Goal: Transaction & Acquisition: Purchase product/service

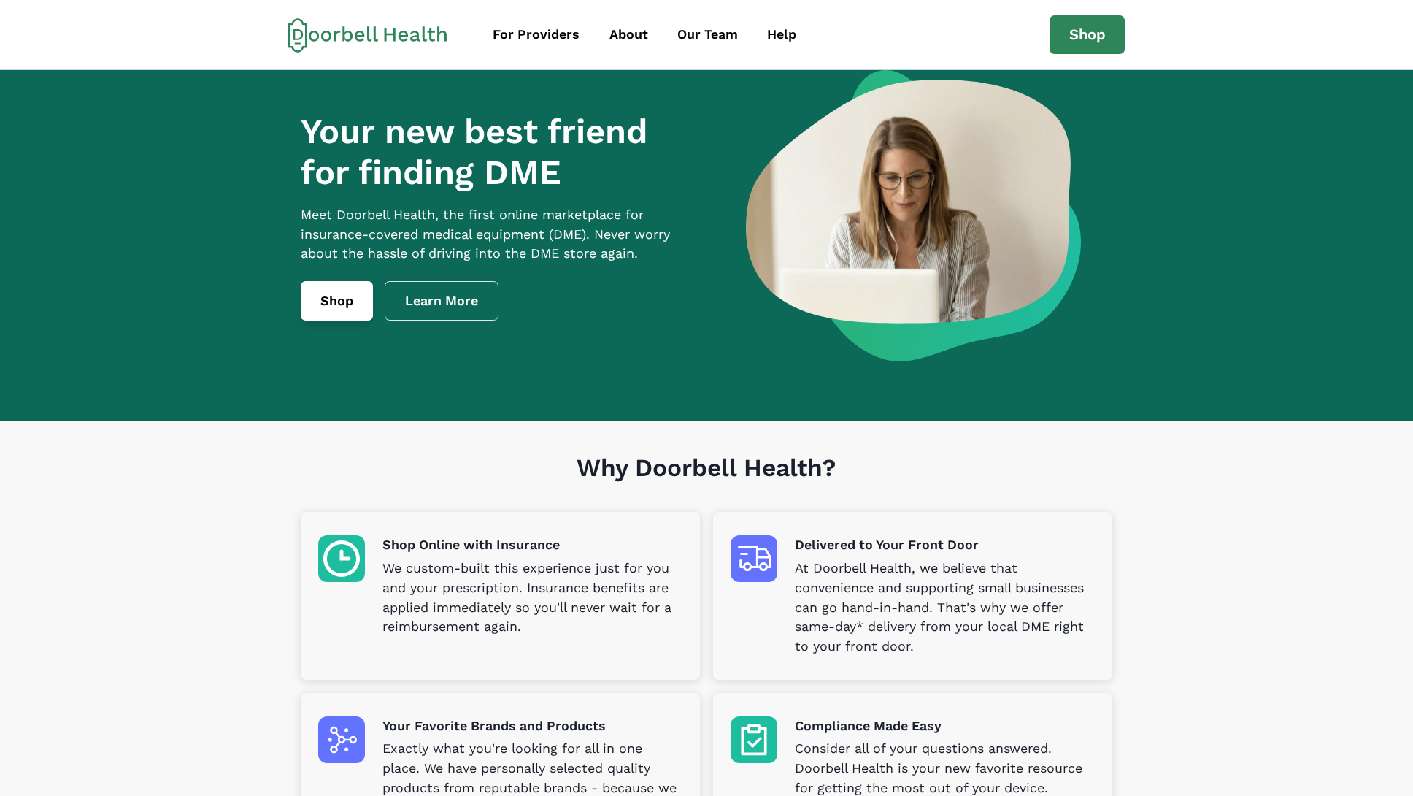
click at [348, 320] on link "Shop" at bounding box center [337, 300] width 72 height 39
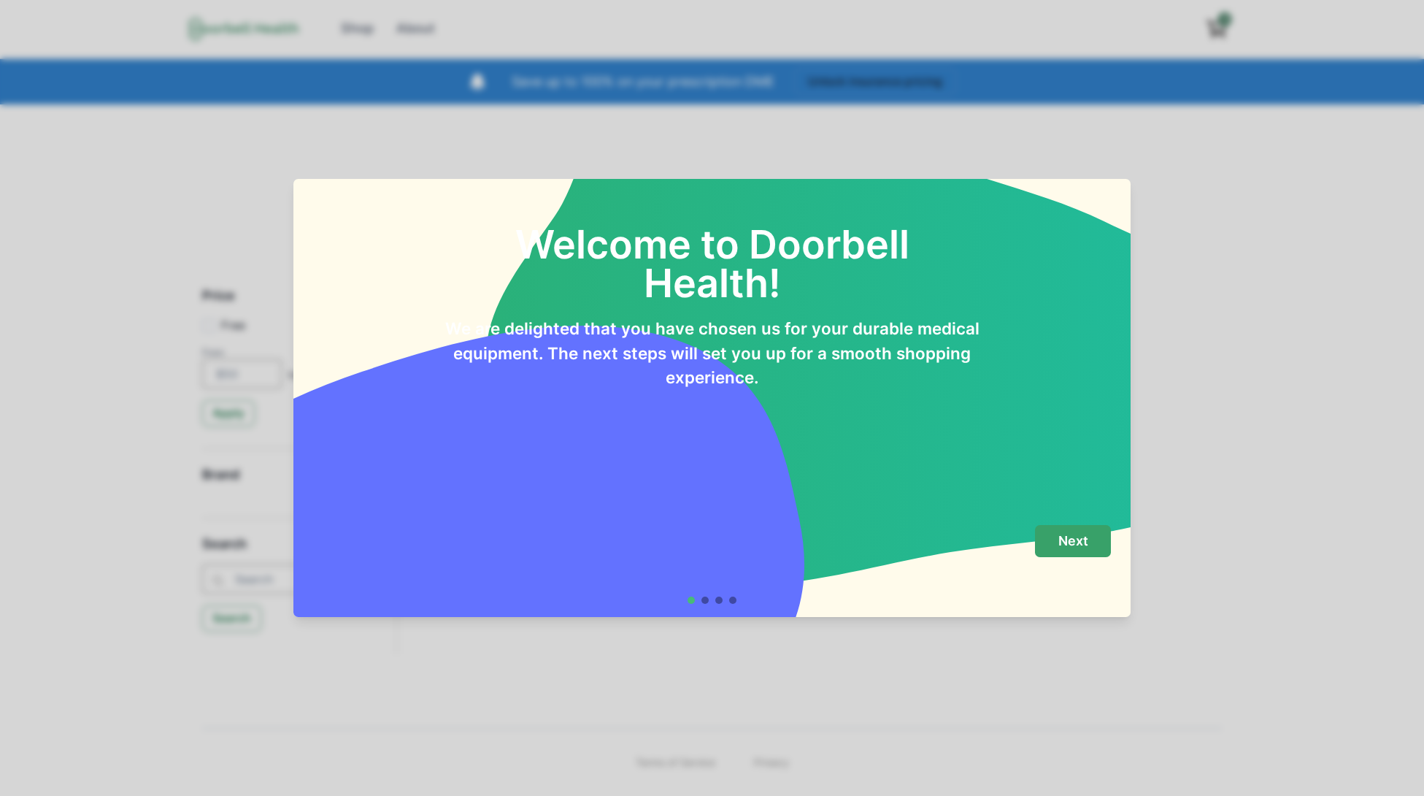
click at [1074, 533] on button "Next" at bounding box center [1073, 541] width 76 height 33
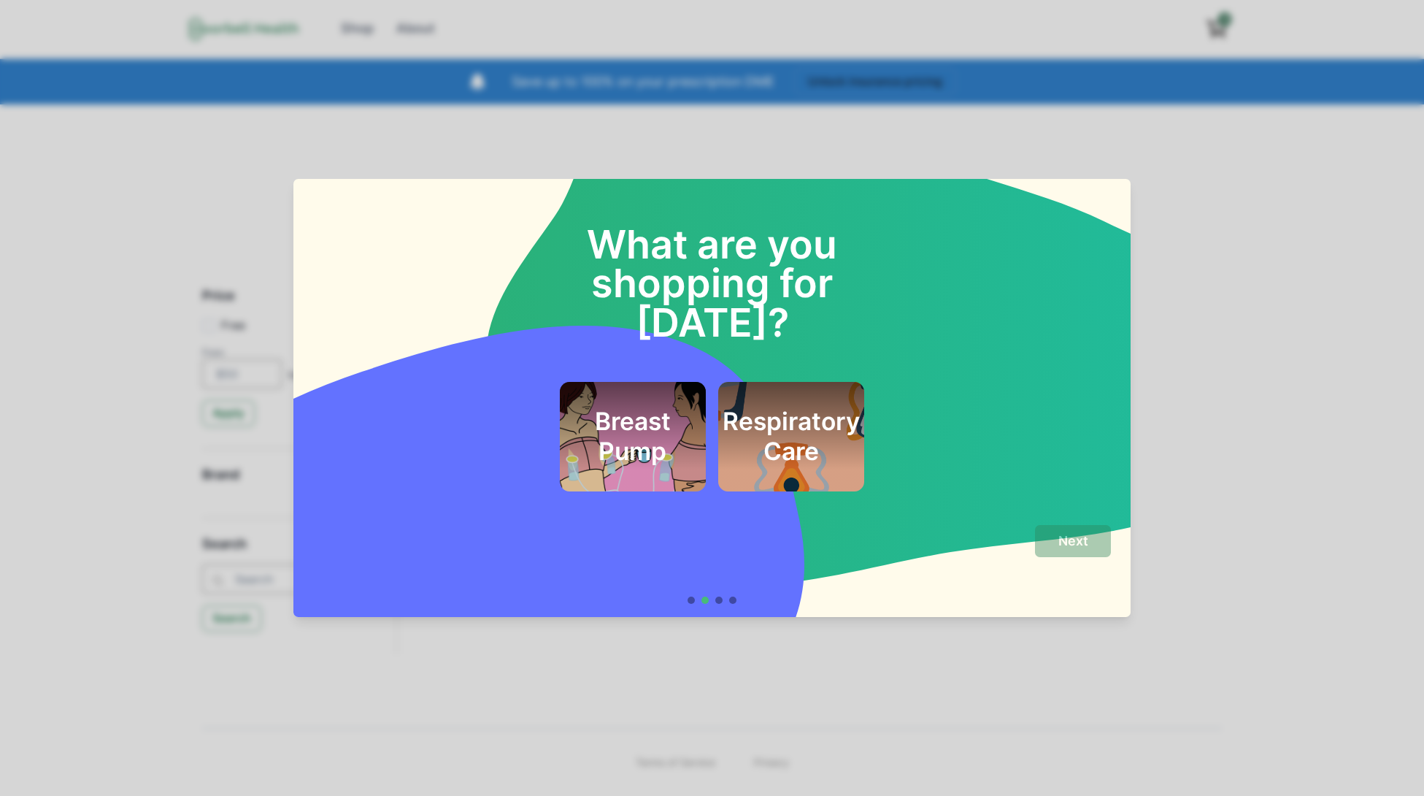
click at [642, 430] on div "Breast Pump" at bounding box center [632, 437] width 107 height 70
click at [1067, 548] on button "Next" at bounding box center [1073, 541] width 76 height 33
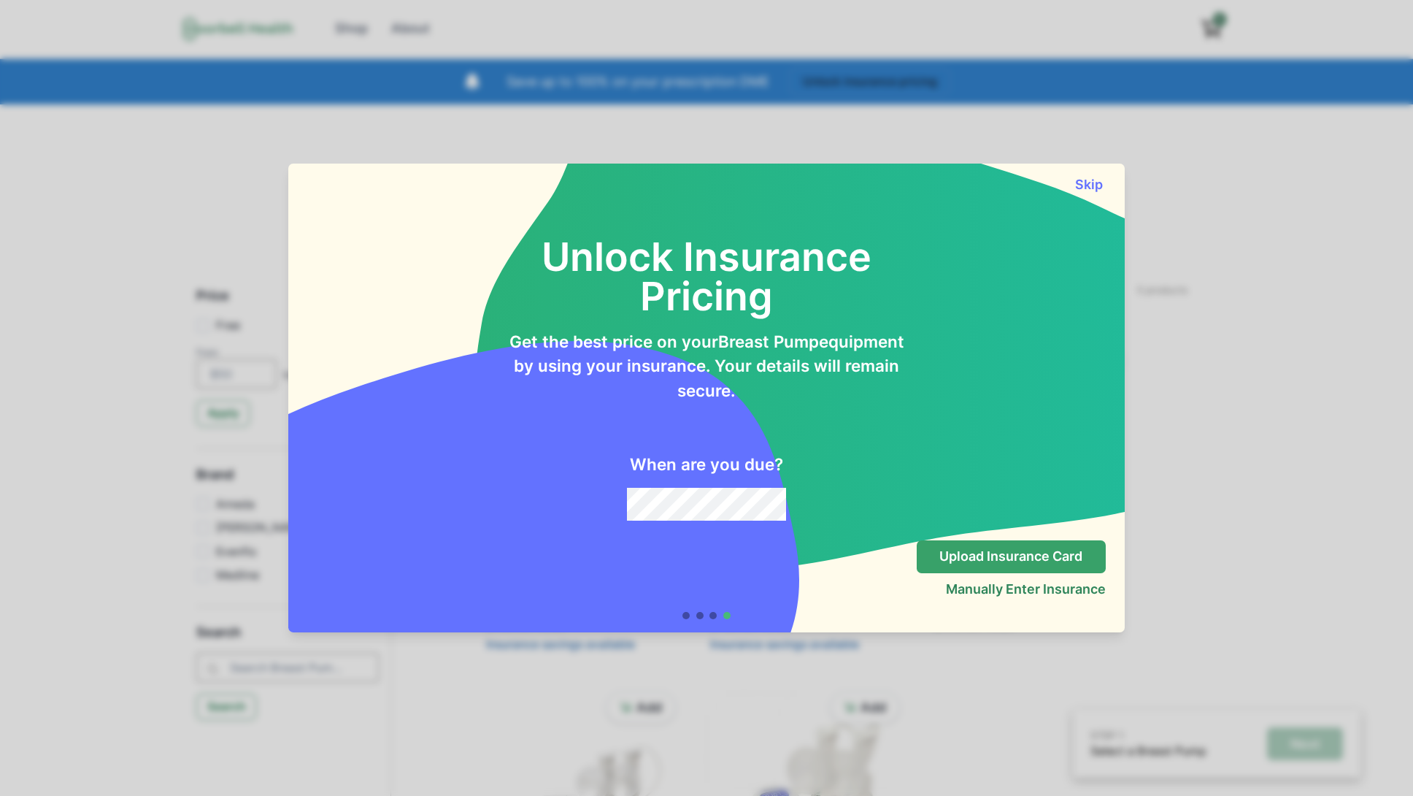
click at [1058, 558] on p "Upload Insurance Card" at bounding box center [1011, 556] width 143 height 16
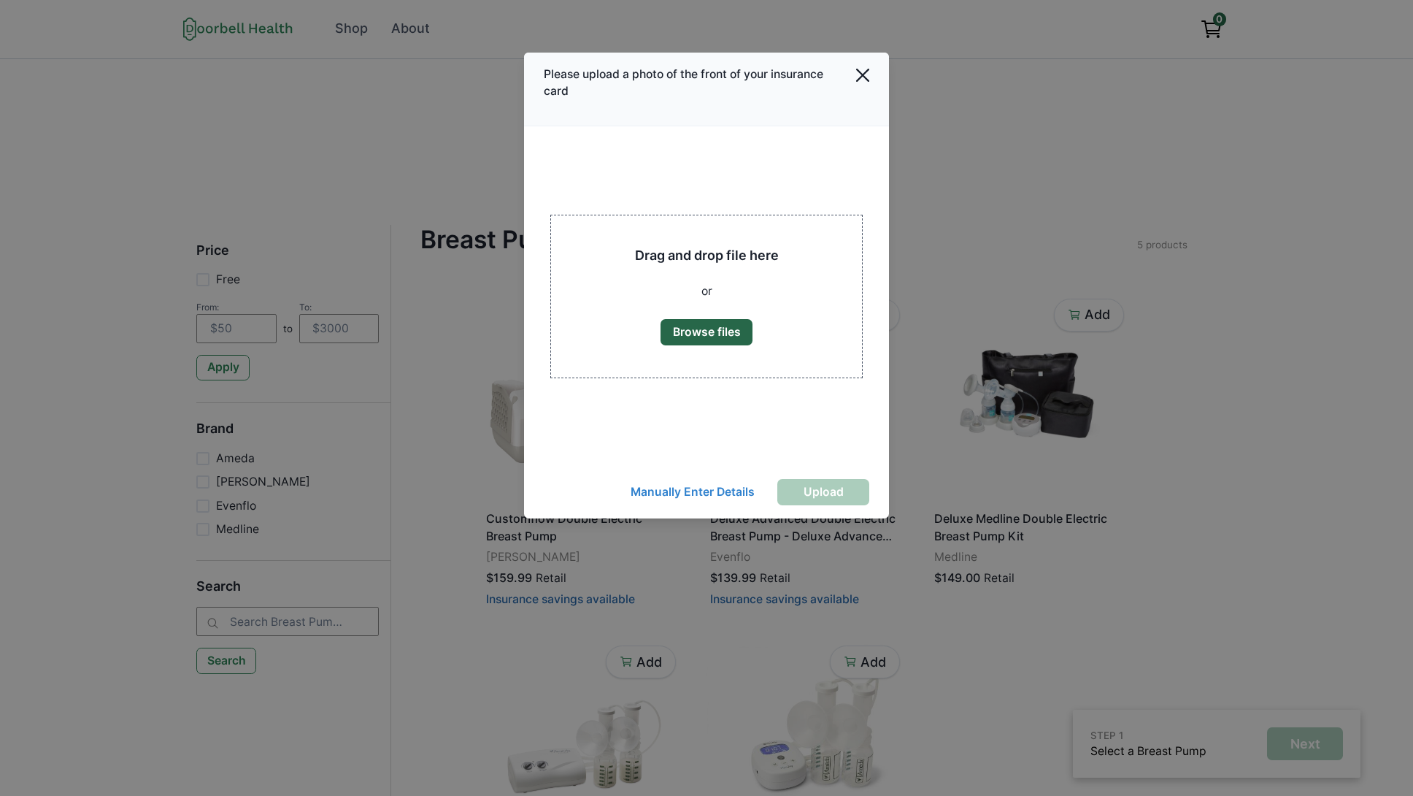
click at [729, 329] on button "Browse files" at bounding box center [707, 332] width 92 height 26
type input "C:\fakepath\[PERSON_NAME]-Sleep-Study.pdf"
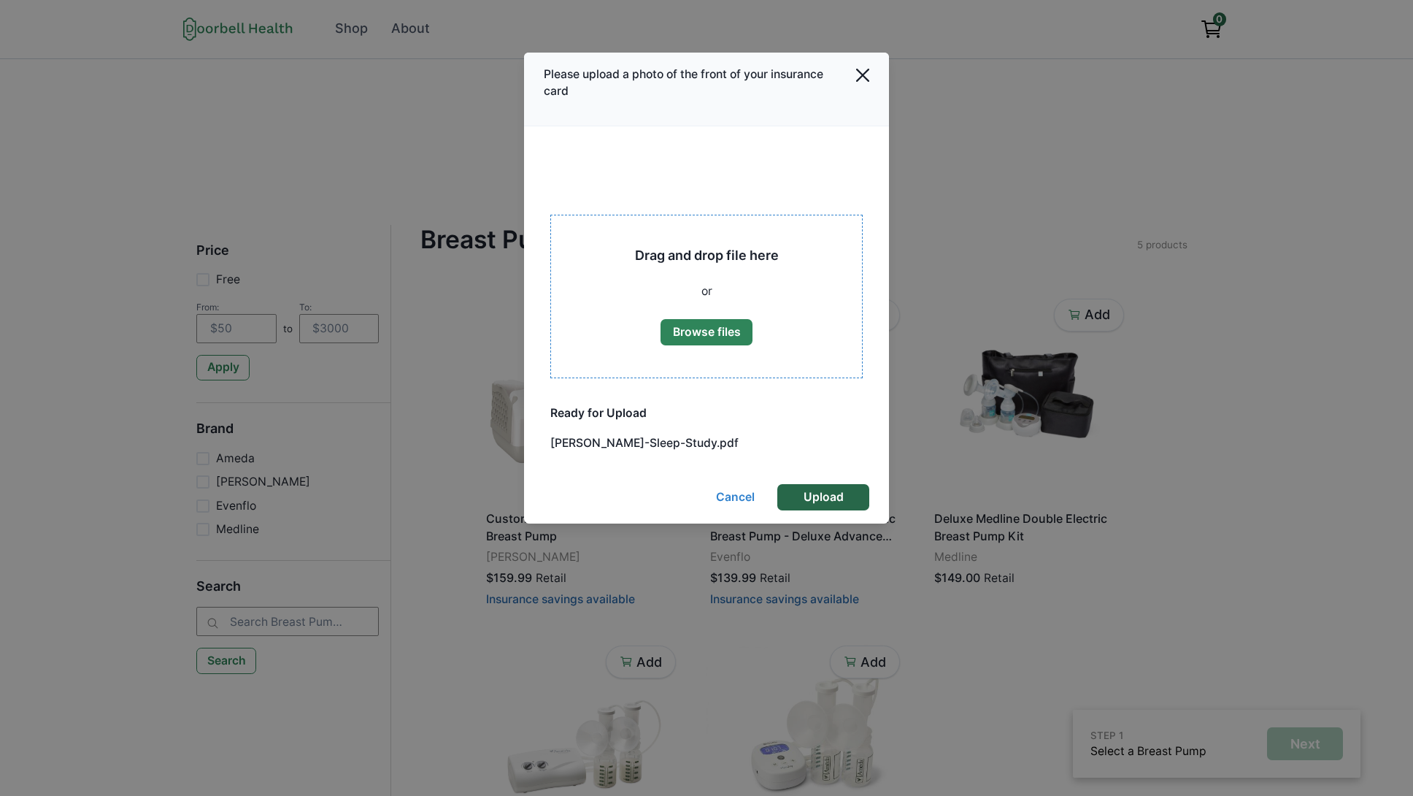
click at [824, 501] on button "Upload" at bounding box center [823, 497] width 92 height 26
